Goal: Task Accomplishment & Management: Complete application form

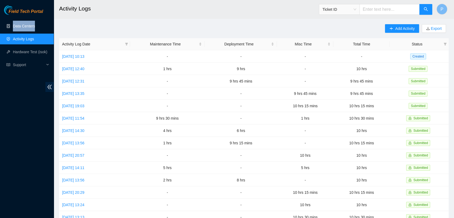
drag, startPoint x: 37, startPoint y: 20, endPoint x: 33, endPoint y: 26, distance: 7.5
click at [33, 26] on ul "Data Centers Activity Logs Hardware Test (isok) Support" at bounding box center [27, 46] width 54 height 52
click at [33, 26] on link "Data Centers" at bounding box center [24, 26] width 22 height 4
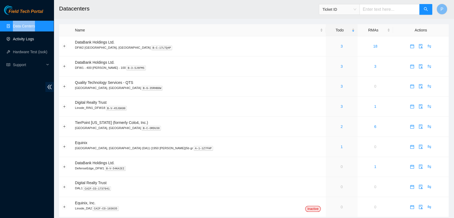
click at [34, 39] on link "Activity Logs" at bounding box center [23, 39] width 21 height 4
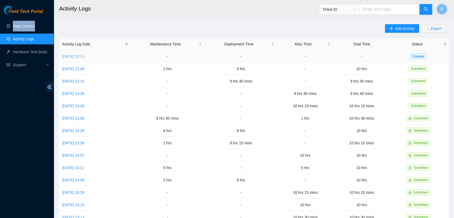
click at [84, 54] on link "Thu, 25 Sep 2025 10:13" at bounding box center [73, 56] width 22 height 4
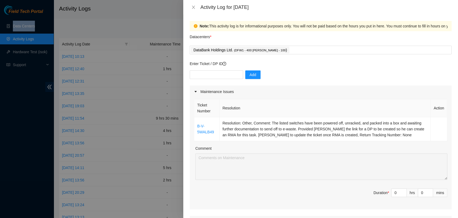
scroll to position [44, 0]
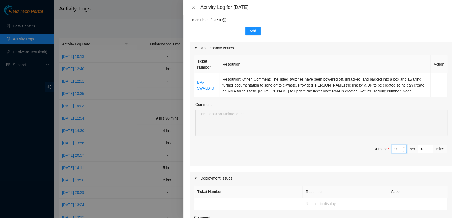
click at [392, 147] on input "0" at bounding box center [399, 149] width 15 height 8
type input "6"
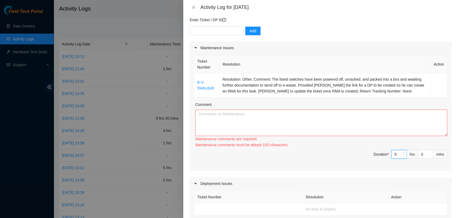
type input "6"
click at [395, 127] on textarea "Comment" at bounding box center [322, 123] width 252 height 26
paste textarea "The listed switches have been powered off, unracked, and packed into a box and …"
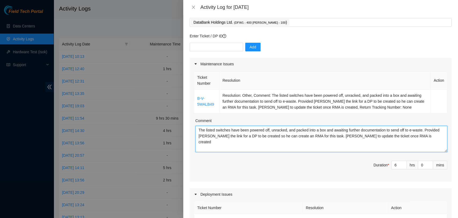
scroll to position [21, 0]
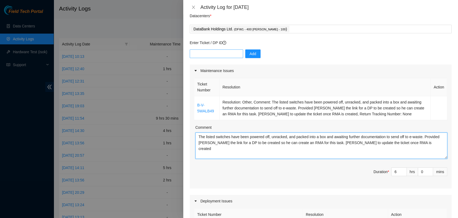
type textarea "The listed switches have been powered off, unracked, and packed into a box and …"
click at [217, 54] on input "text" at bounding box center [216, 53] width 53 height 9
paste input "DP78417"
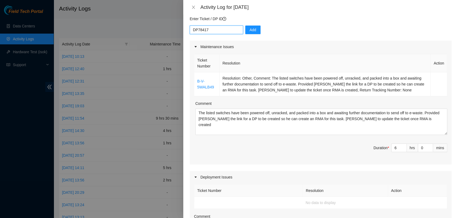
scroll to position [0, 0]
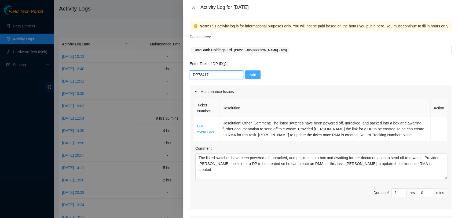
type input "DP78417"
click at [251, 79] on button "Add" at bounding box center [252, 74] width 15 height 9
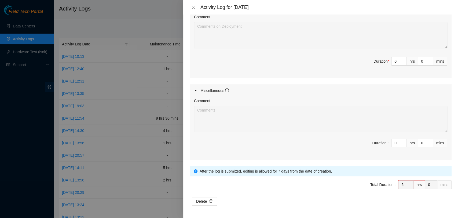
scroll to position [195, 0]
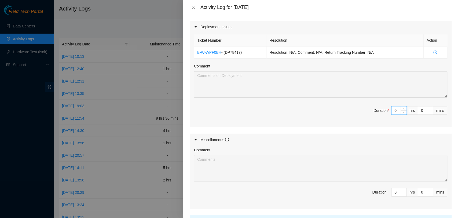
click at [395, 110] on input "0" at bounding box center [399, 110] width 15 height 8
type input "3"
type input "9"
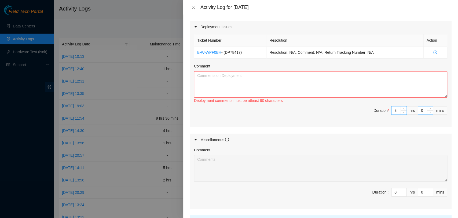
type input "3"
click at [422, 109] on input "0" at bounding box center [425, 110] width 15 height 8
type input "4"
type input "45"
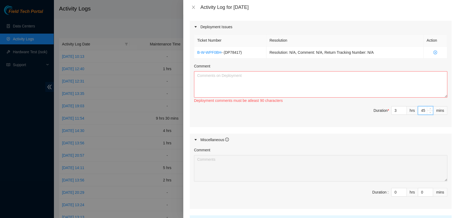
type input "45"
click at [403, 77] on textarea "Comment" at bounding box center [321, 84] width 254 height 26
paste textarea "Decon’d servers were packed into separate boxes and wrapped up onto a pallet. T…"
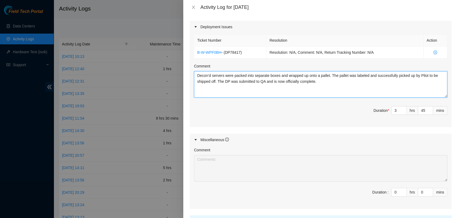
type textarea "Decon’d servers were packed into separate boxes and wrapped up onto a pallet. T…"
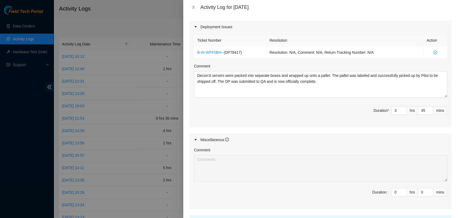
click at [367, 121] on div "Ticket Number Resolution Action B-W-WPF0BH - ( DP78417 ) Resolution: N/A, Comme…" at bounding box center [321, 80] width 262 height 94
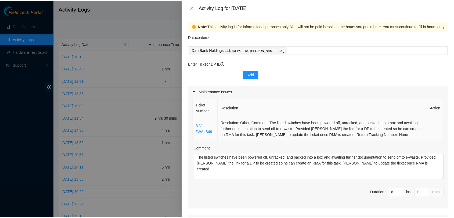
scroll to position [244, 0]
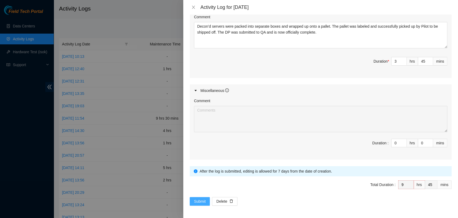
click at [195, 198] on span "Submit" at bounding box center [200, 201] width 12 height 6
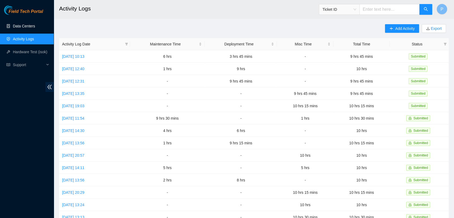
click at [35, 28] on link "Data Centers" at bounding box center [24, 26] width 22 height 4
